Goal: Information Seeking & Learning: Learn about a topic

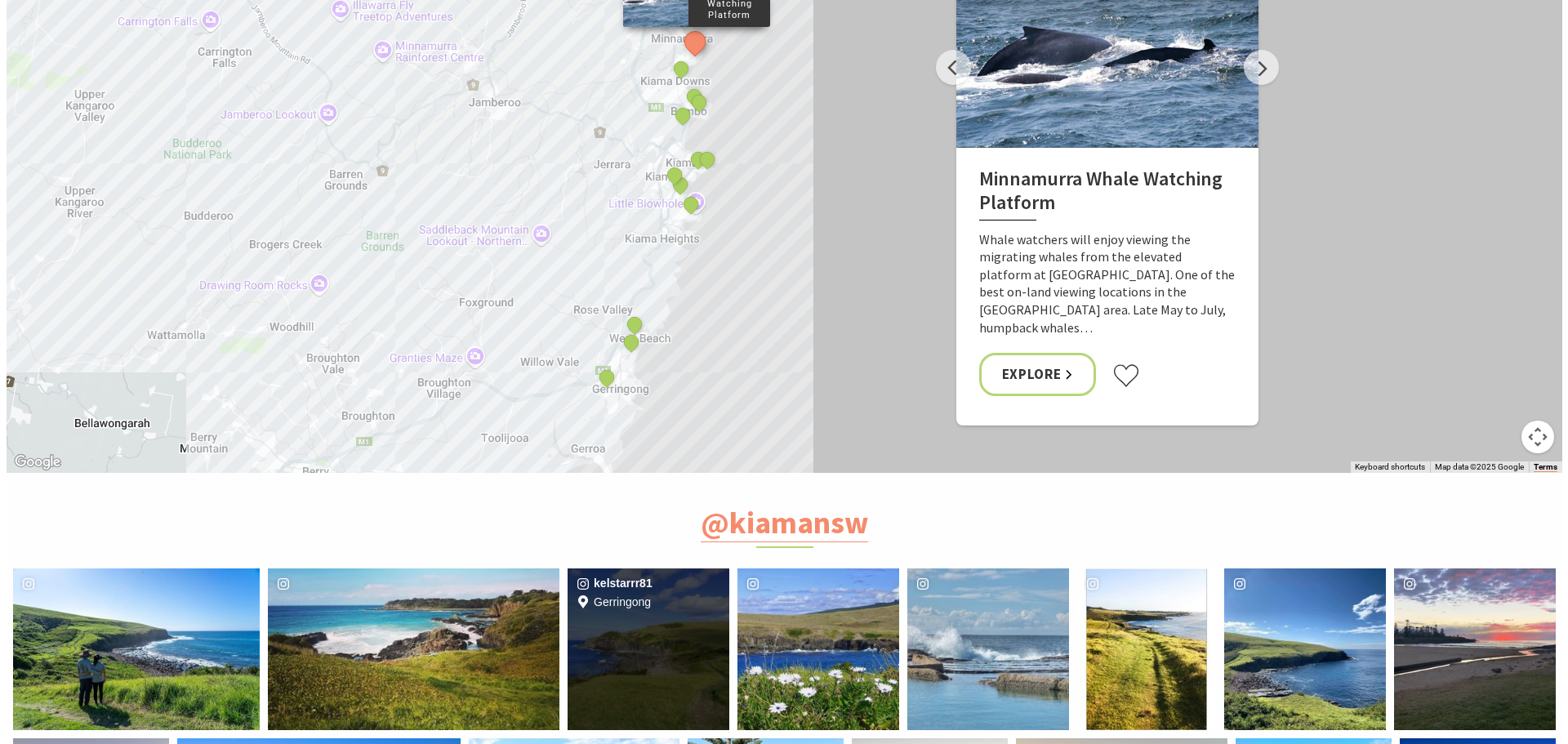
scroll to position [6044, 0]
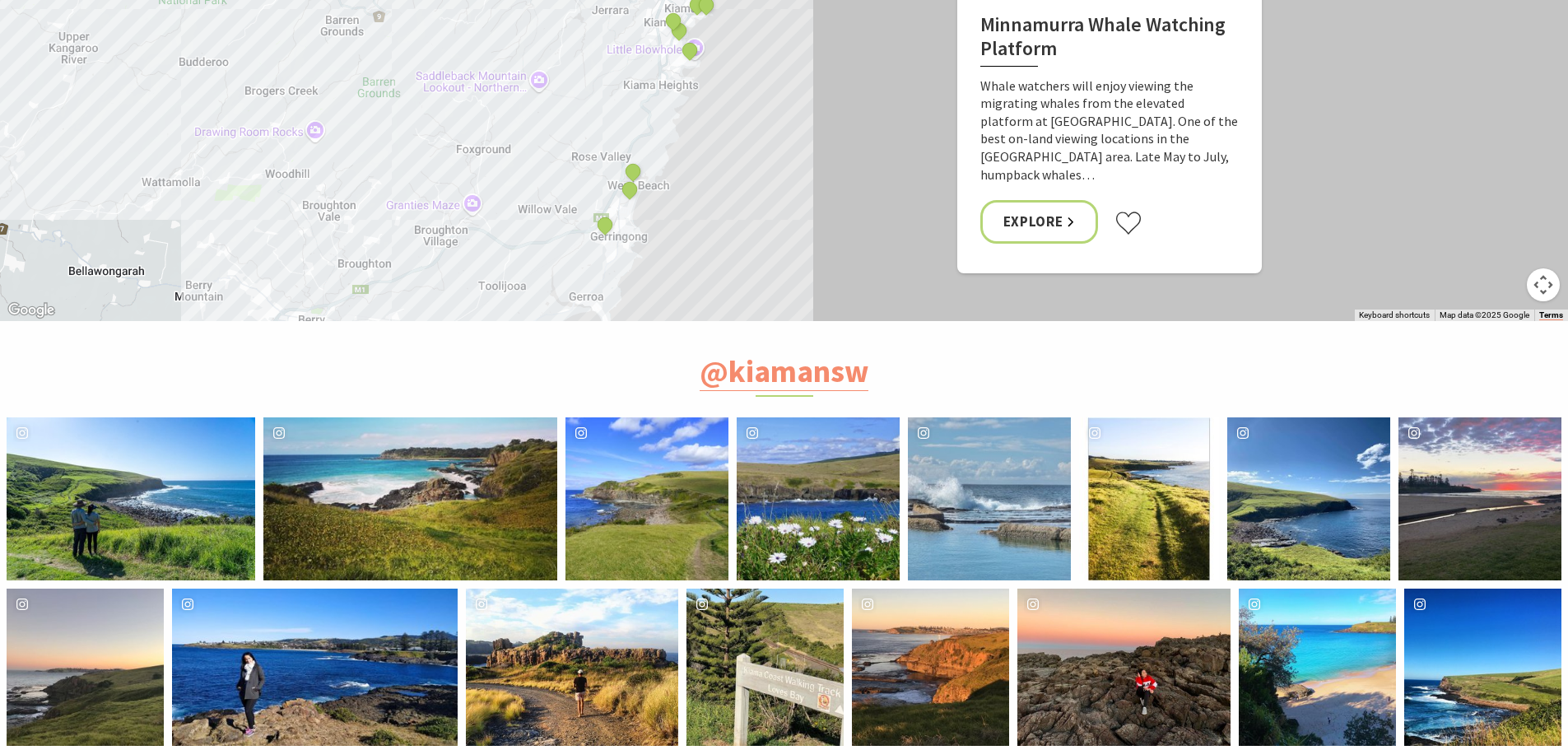
click at [743, 589] on div "mistermerk58 Location [GEOGRAPHIC_DATA] to [GEOGRAPHIC_DATA] walk" at bounding box center [765, 668] width 158 height 158
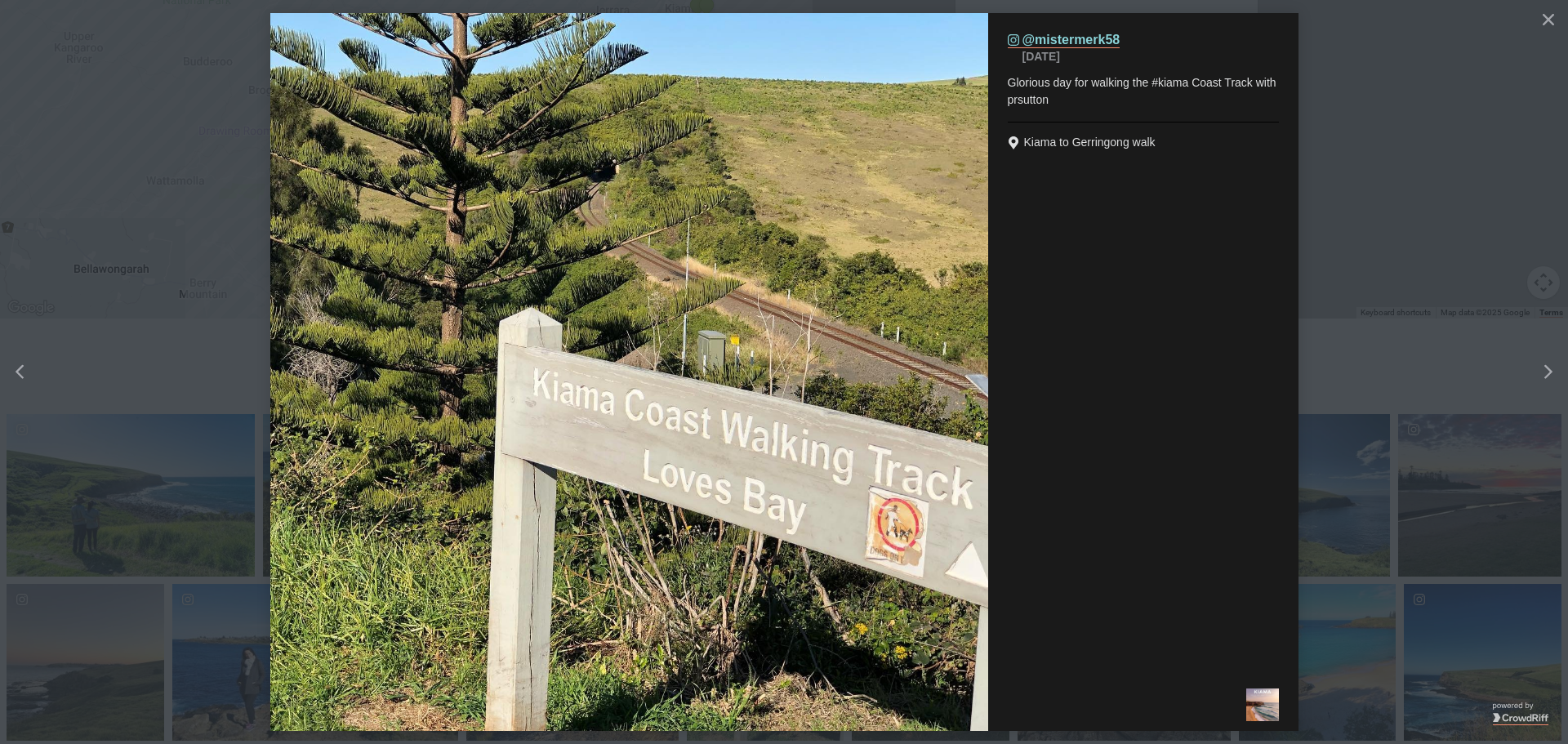
click at [1379, 87] on button "details for image" at bounding box center [784, 372] width 1568 height 744
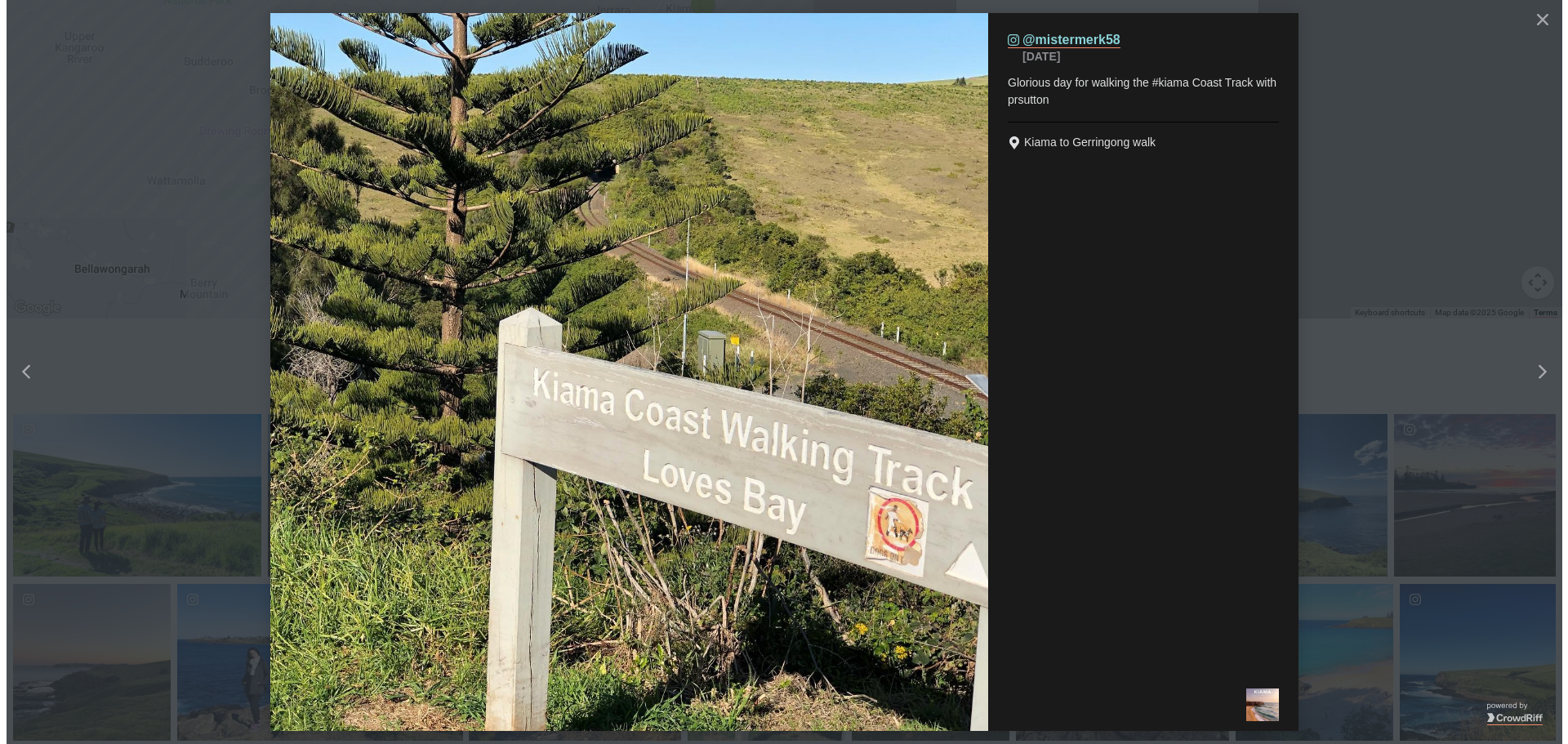
scroll to position [531, 1576]
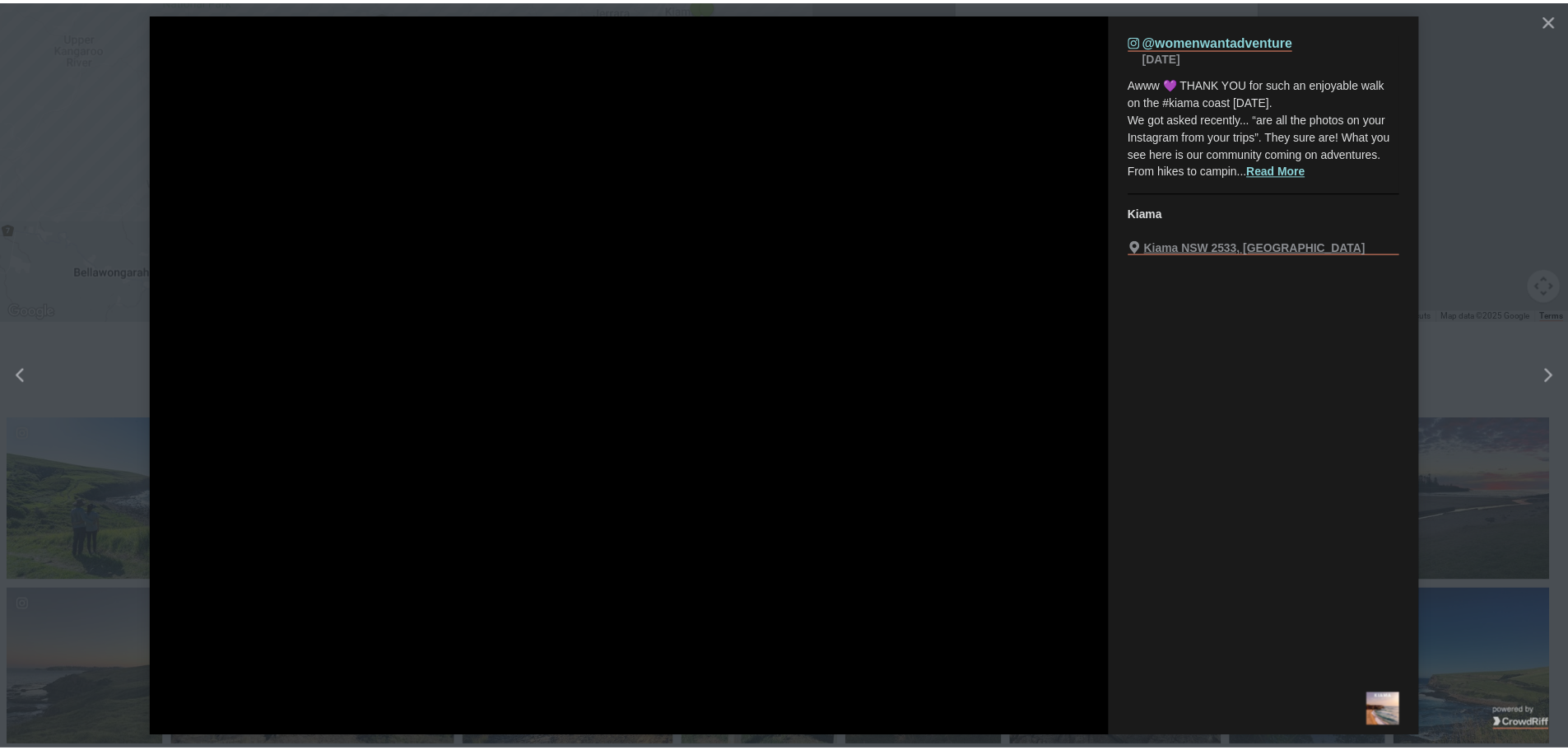
scroll to position [539, 1601]
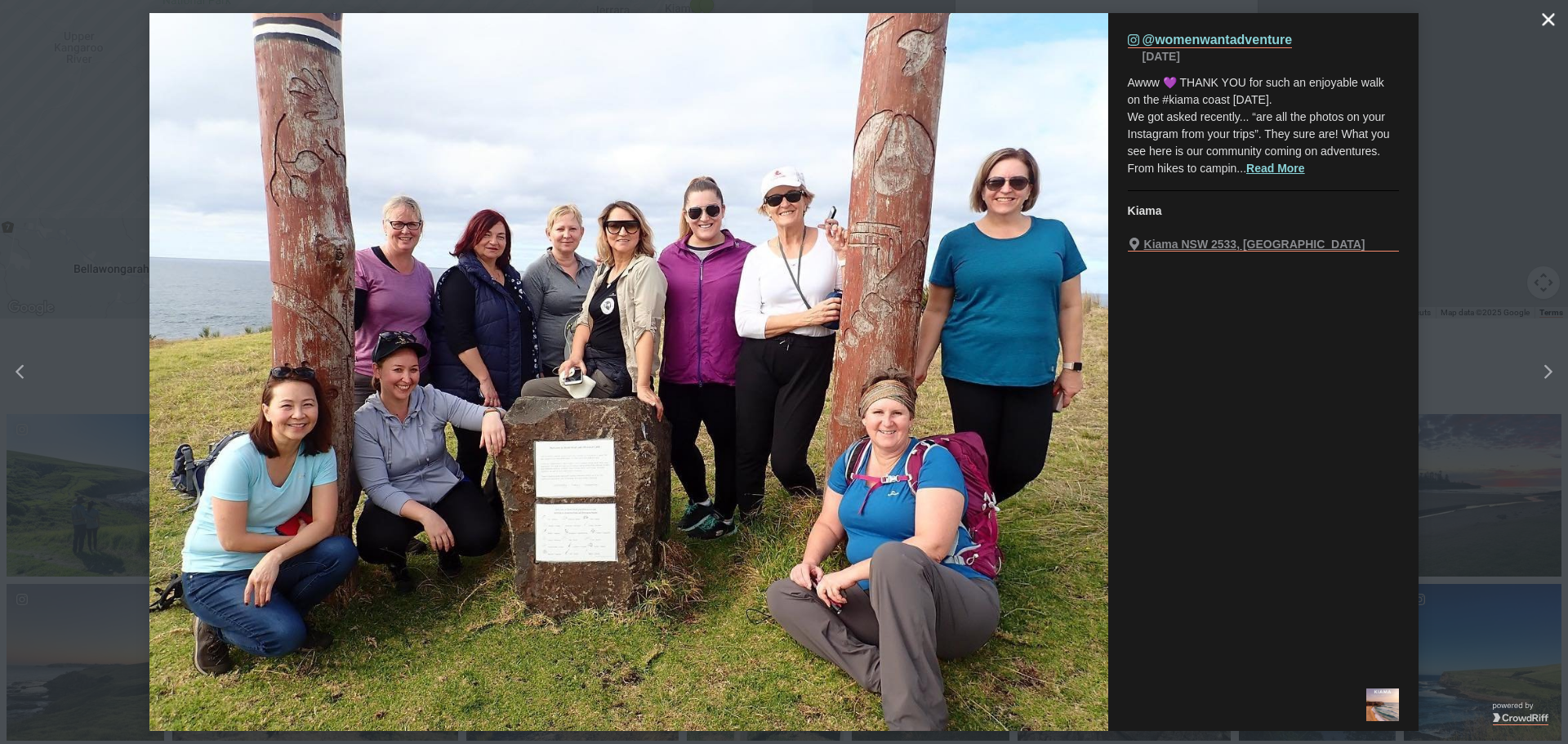
click at [1536, 18] on button "Close" at bounding box center [1549, 19] width 33 height 33
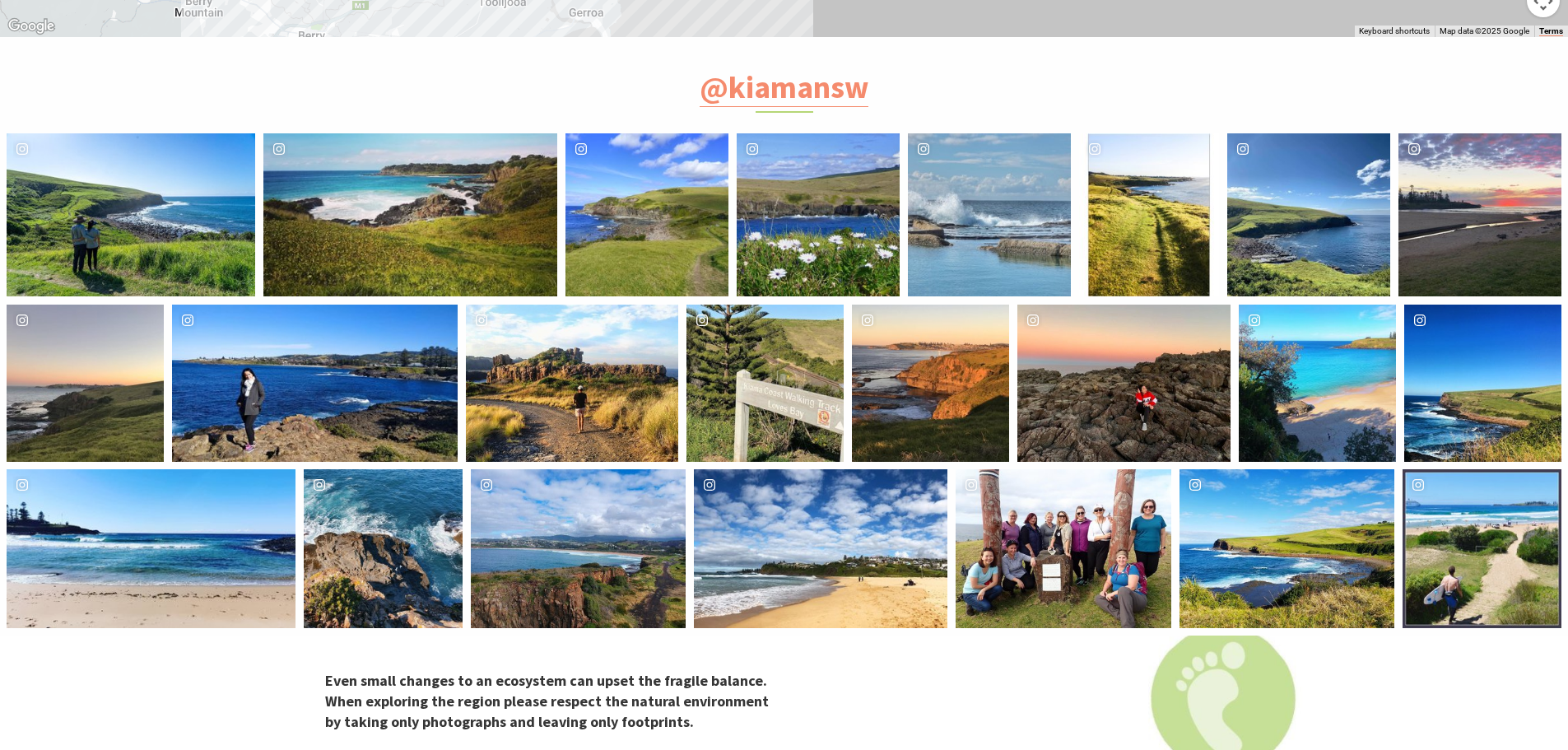
scroll to position [6586, 0]
